Goal: Task Accomplishment & Management: Complete application form

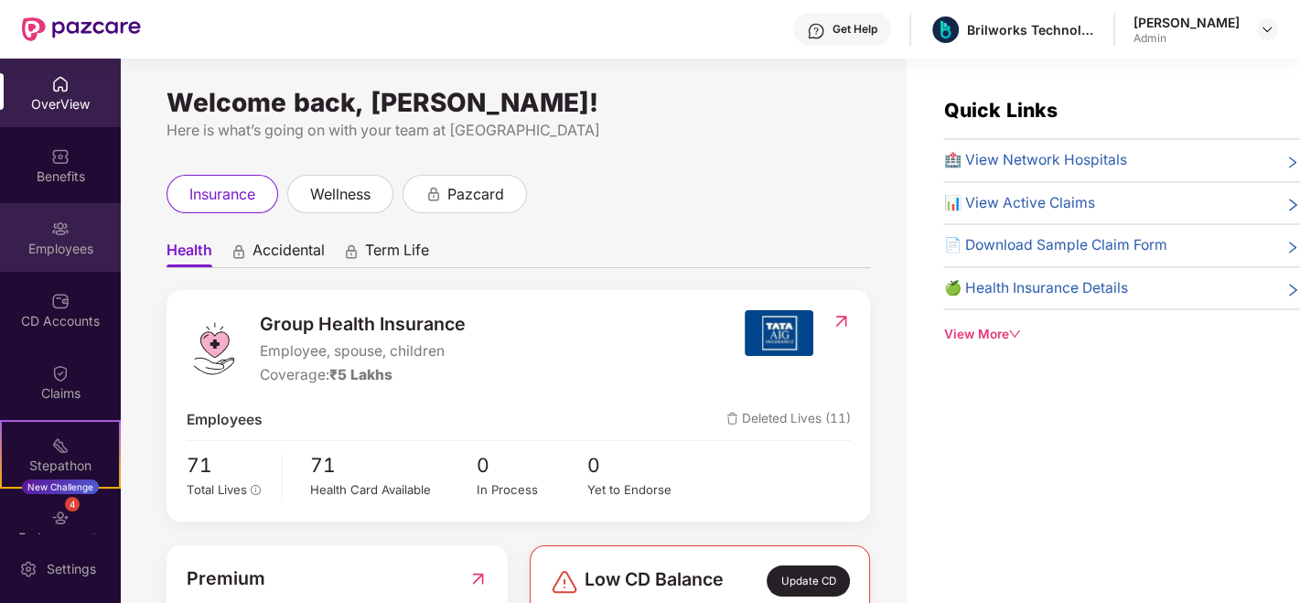
click at [55, 222] on img at bounding box center [60, 228] width 18 height 18
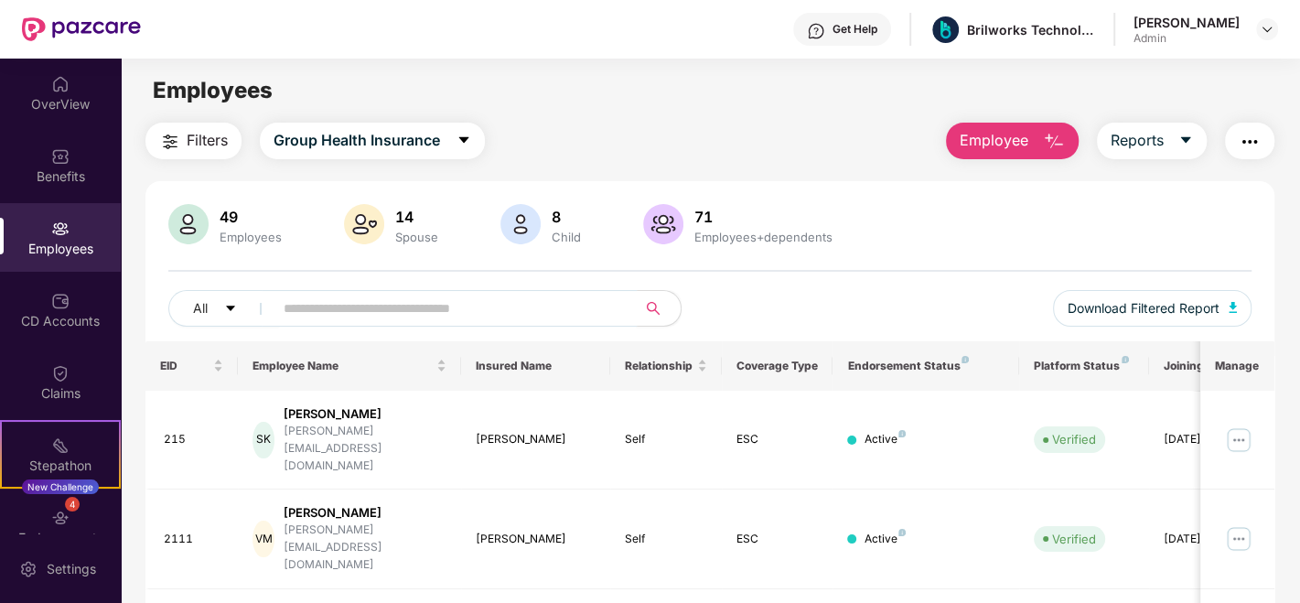
click at [362, 315] on input "text" at bounding box center [447, 307] width 328 height 27
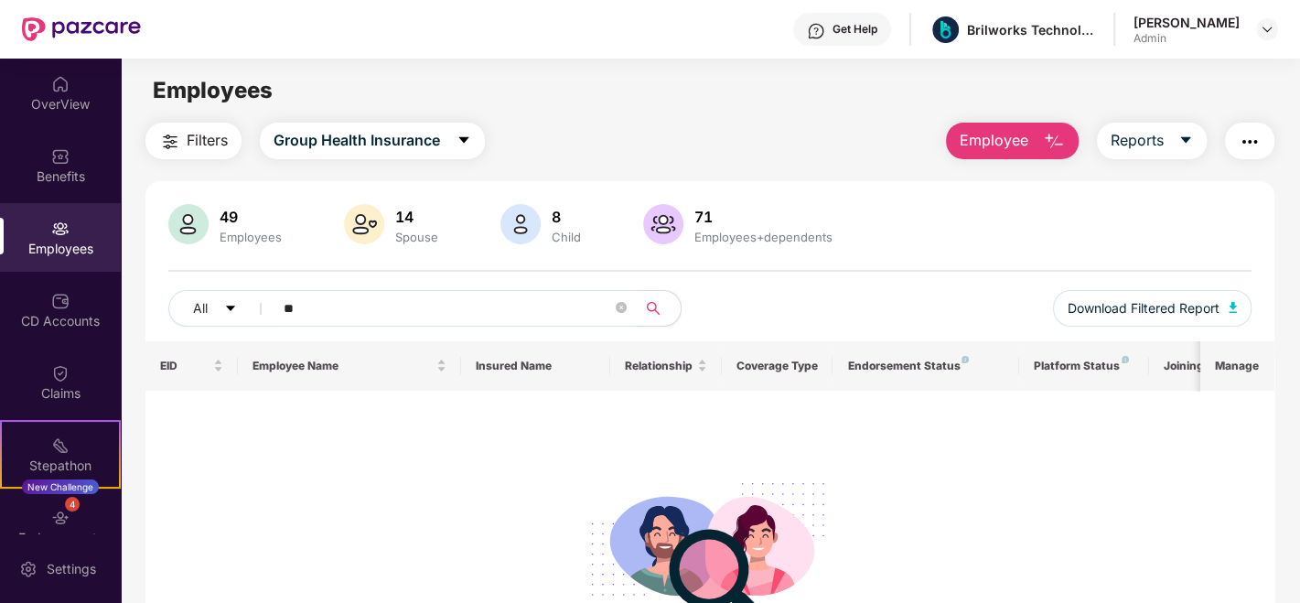
type input "*"
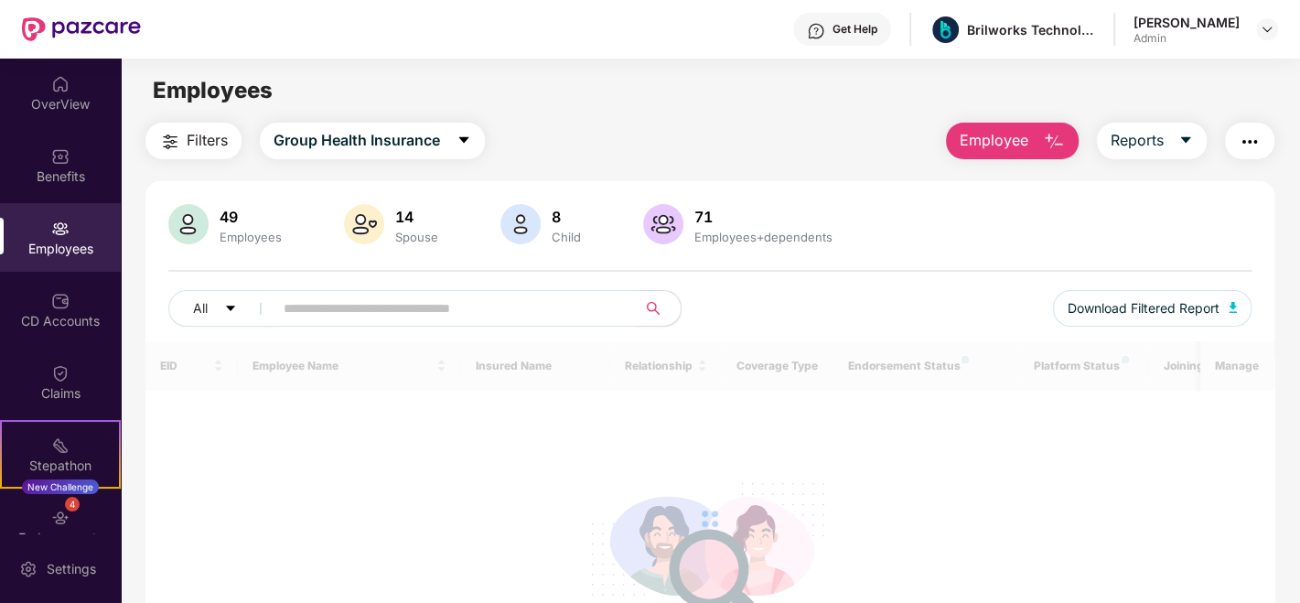
click at [974, 139] on span "Employee" at bounding box center [993, 140] width 69 height 23
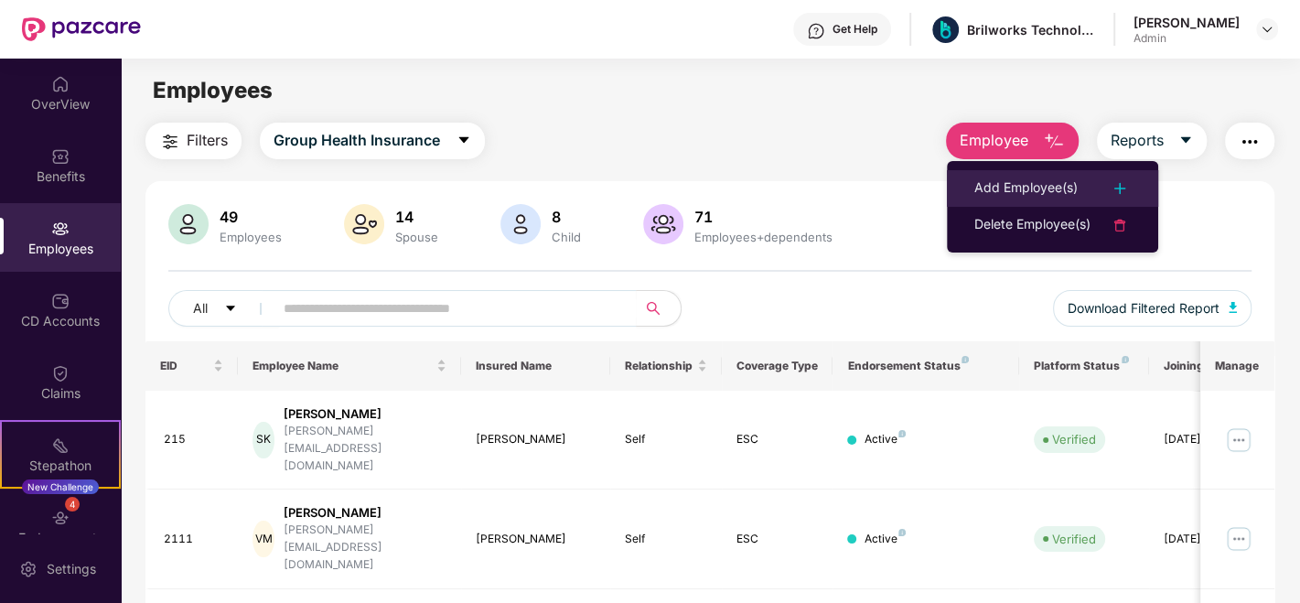
click at [1020, 191] on div "Add Employee(s)" at bounding box center [1025, 188] width 103 height 22
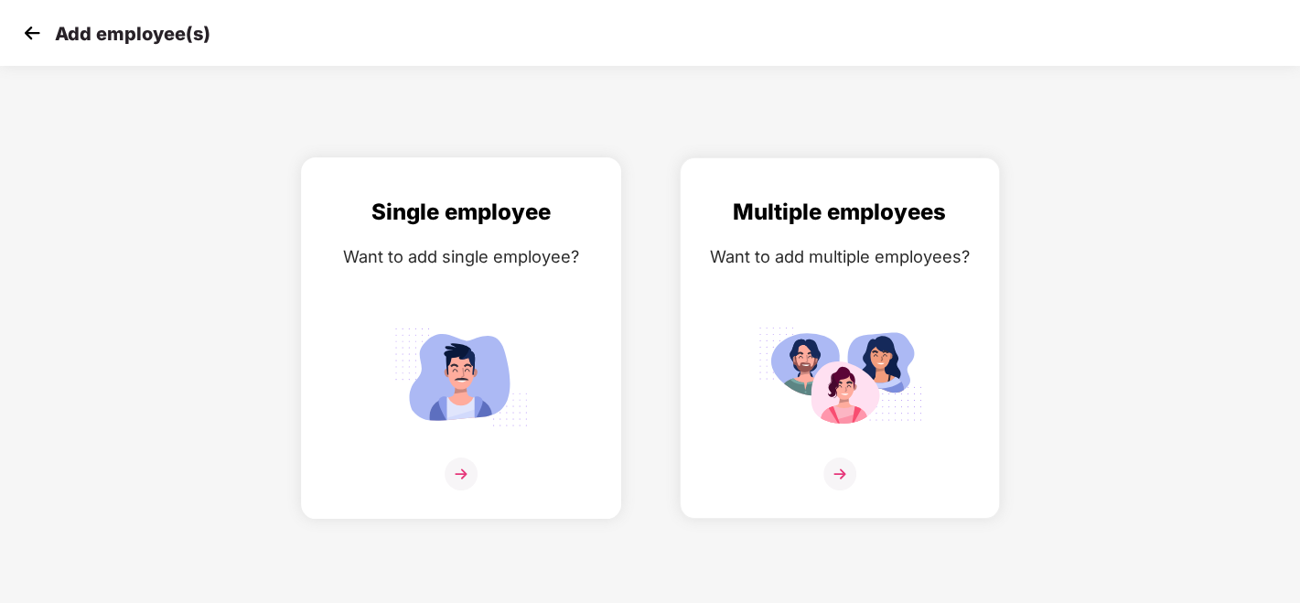
click at [457, 476] on img at bounding box center [460, 473] width 33 height 33
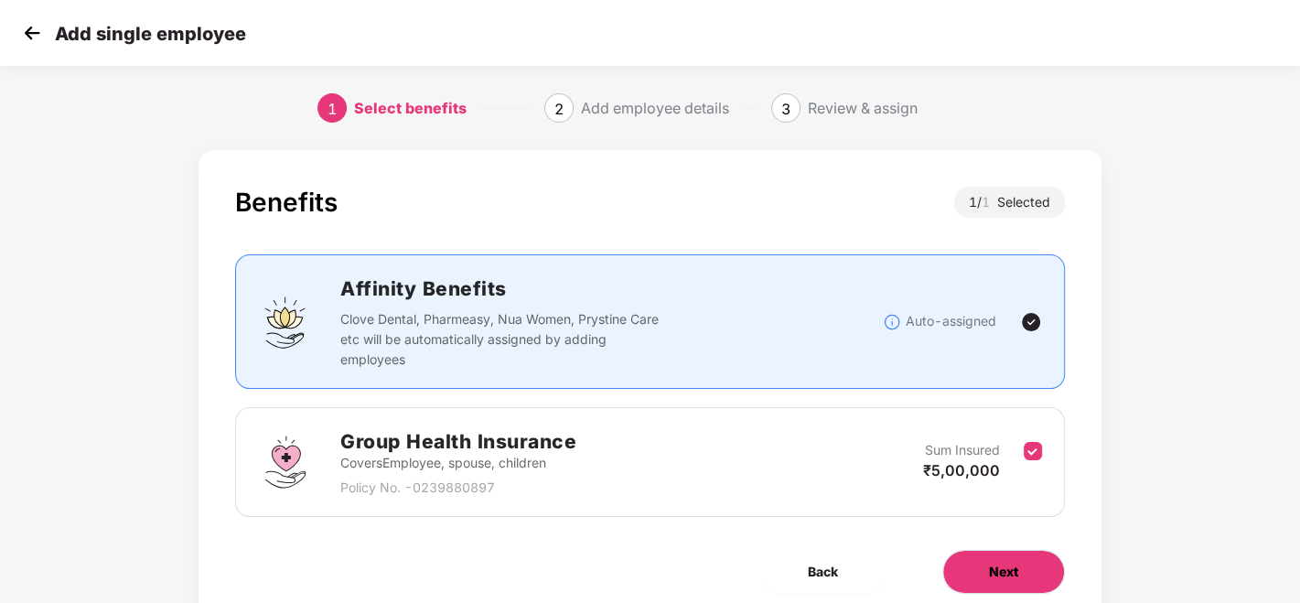
click at [990, 553] on button "Next" at bounding box center [1003, 572] width 123 height 44
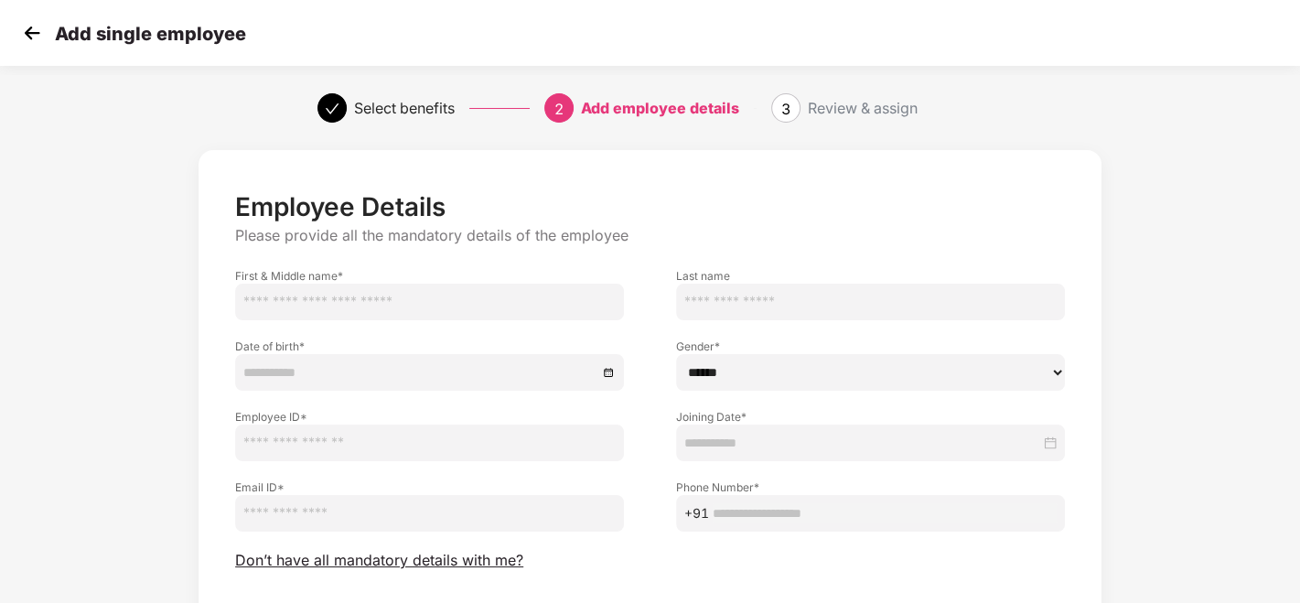
click at [462, 305] on input "text" at bounding box center [429, 301] width 389 height 37
type input "******"
